Goal: Task Accomplishment & Management: Manage account settings

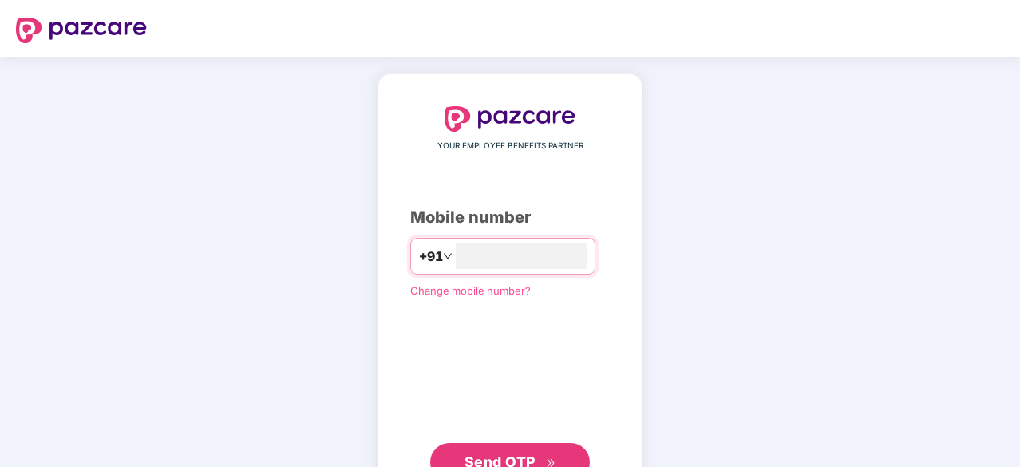
type input "**********"
click at [516, 454] on span "Send OTP" at bounding box center [500, 461] width 71 height 17
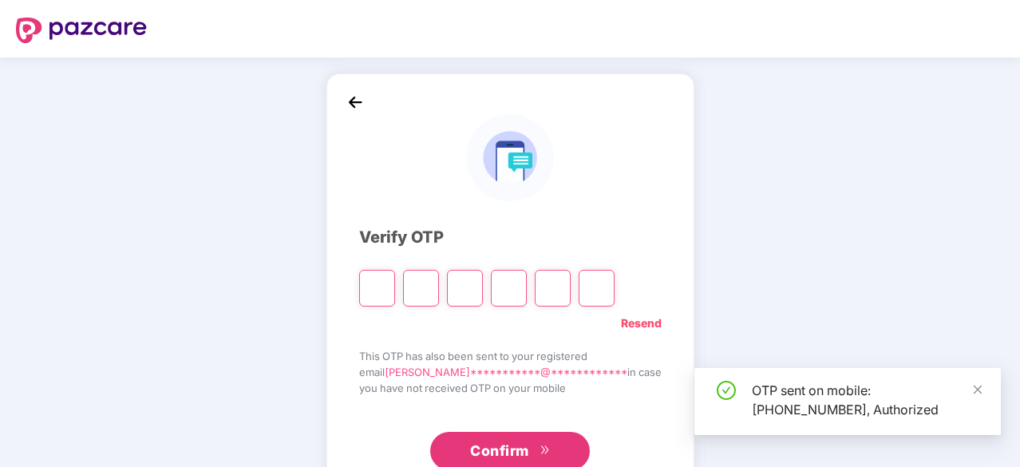
type input "*"
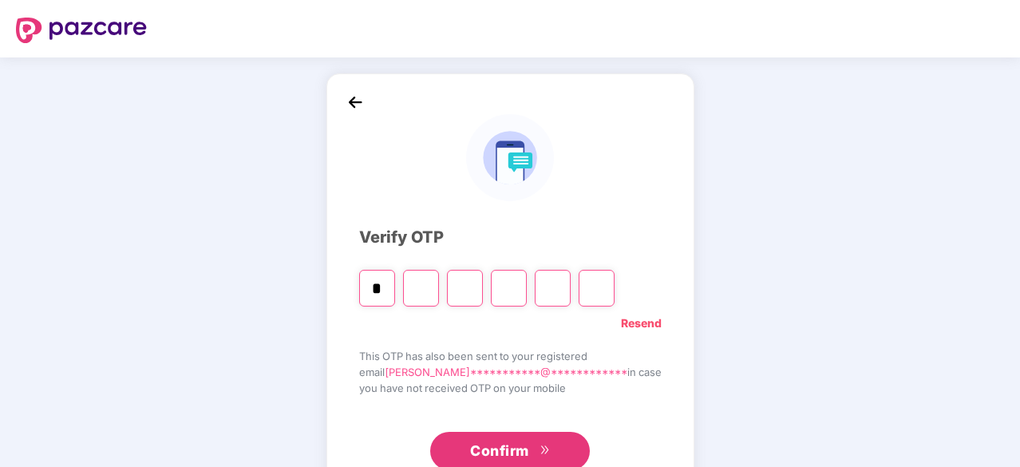
type input "*"
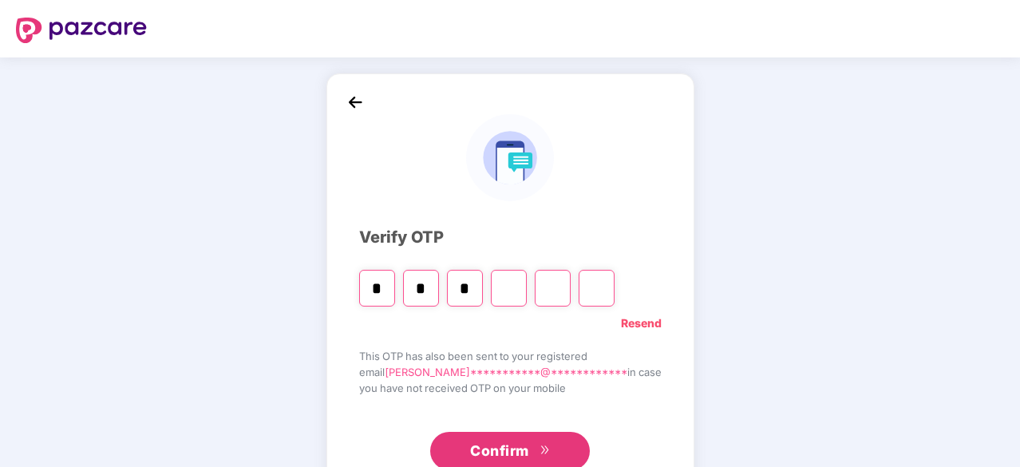
type input "*"
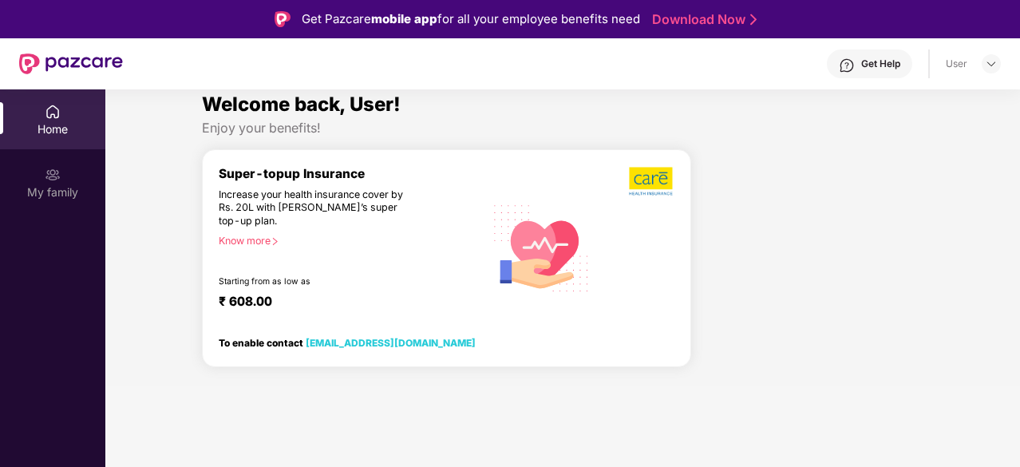
scroll to position [89, 0]
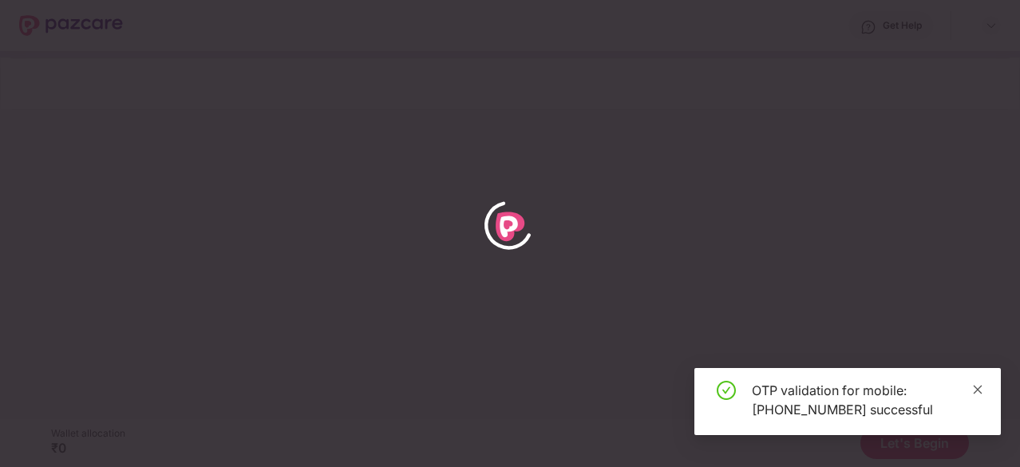
click at [980, 388] on icon "close" at bounding box center [977, 389] width 11 height 11
